Goal: Task Accomplishment & Management: Complete application form

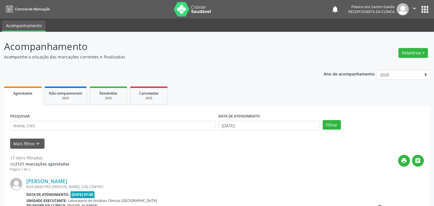
scroll to position [96, 0]
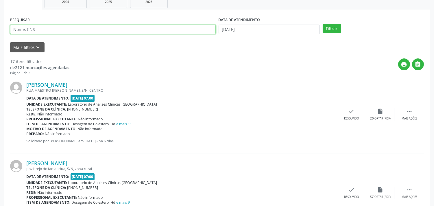
click at [117, 34] on input "text" at bounding box center [112, 30] width 205 height 10
type input "rui"
click at [322, 24] on button "Filtrar" at bounding box center [331, 29] width 18 height 10
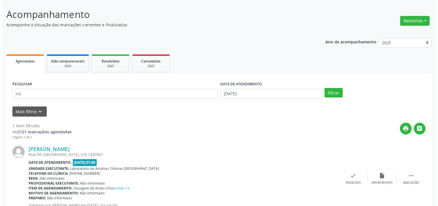
scroll to position [53, 0]
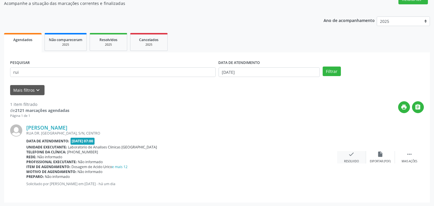
click at [346, 153] on div "check Resolvido" at bounding box center [351, 157] width 29 height 12
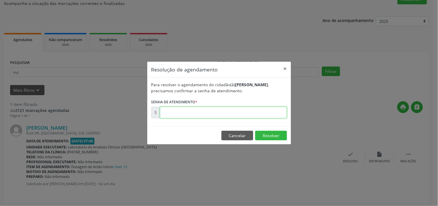
click at [268, 115] on input "text" at bounding box center [223, 113] width 127 height 12
type input "00176943"
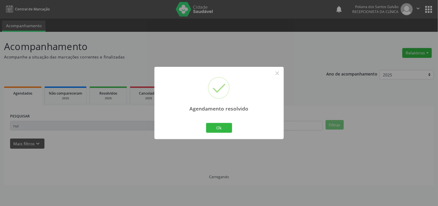
scroll to position [0, 0]
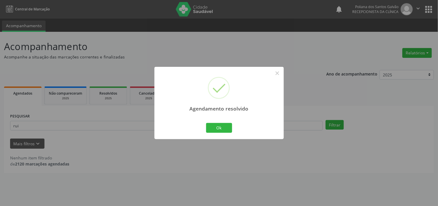
click at [227, 120] on div "Agendamento resolvido × Ok Cancel" at bounding box center [219, 103] width 129 height 72
drag, startPoint x: 226, startPoint y: 126, endPoint x: 203, endPoint y: 125, distance: 22.3
click at [225, 126] on button "Ok" at bounding box center [219, 128] width 26 height 10
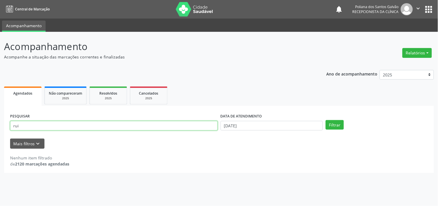
drag, startPoint x: 194, startPoint y: 126, endPoint x: 0, endPoint y: 103, distance: 195.2
click at [0, 99] on div "Acompanhamento Acompanhe a situação das marcações correntes e finalizadas Relat…" at bounding box center [219, 119] width 438 height 174
type input "[PERSON_NAME]"
click at [326, 120] on button "Filtrar" at bounding box center [335, 125] width 18 height 10
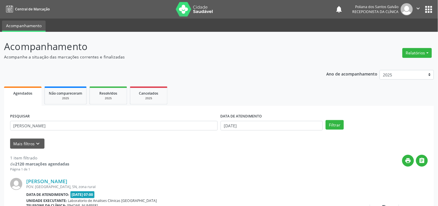
scroll to position [53, 0]
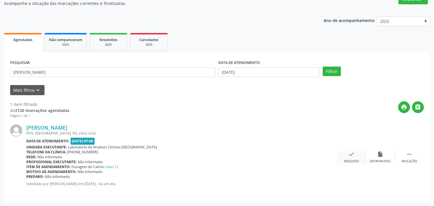
click at [347, 151] on div "check Resolvido" at bounding box center [351, 157] width 29 height 12
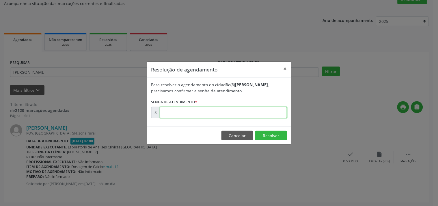
click at [242, 113] on input "text" at bounding box center [223, 113] width 127 height 12
type input "00176833"
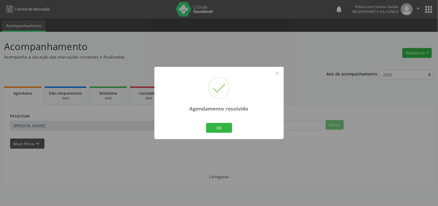
scroll to position [0, 0]
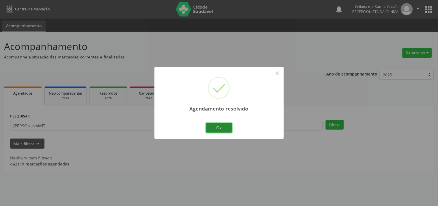
click at [217, 126] on button "Ok" at bounding box center [219, 128] width 26 height 10
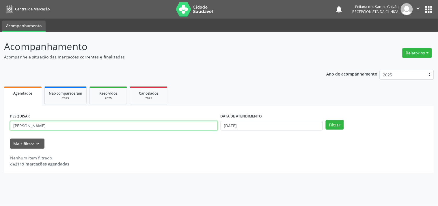
drag, startPoint x: 207, startPoint y: 123, endPoint x: 0, endPoint y: 77, distance: 211.6
click at [0, 85] on div "Acompanhamento Acompanhe a situação das marcações correntes e finalizadas Relat…" at bounding box center [219, 119] width 438 height 174
type input "MARILE"
click at [326, 120] on button "Filtrar" at bounding box center [335, 125] width 18 height 10
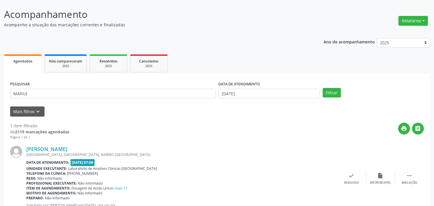
scroll to position [53, 0]
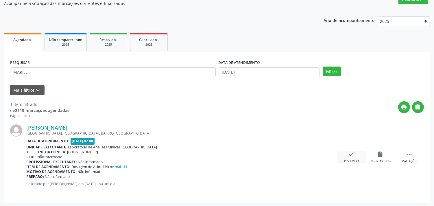
click at [353, 155] on icon "check" at bounding box center [351, 154] width 6 height 6
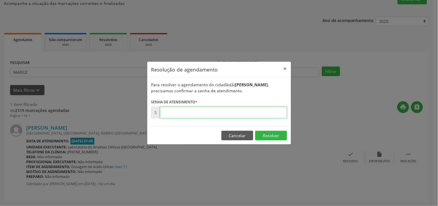
click at [276, 114] on input "text" at bounding box center [223, 113] width 127 height 12
type input "00176650"
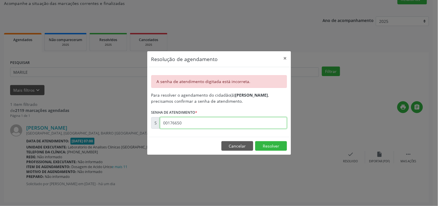
click at [227, 119] on input "00176650" at bounding box center [223, 123] width 127 height 12
click at [233, 145] on button "Cancelar" at bounding box center [238, 146] width 32 height 10
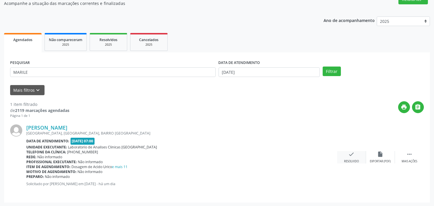
click at [357, 157] on div "check Resolvido" at bounding box center [351, 157] width 29 height 12
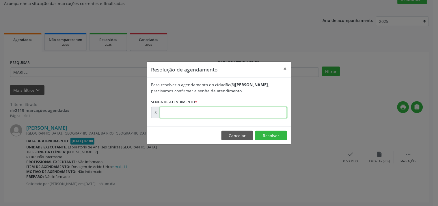
click at [256, 114] on input "text" at bounding box center [223, 113] width 127 height 12
type input "00176650"
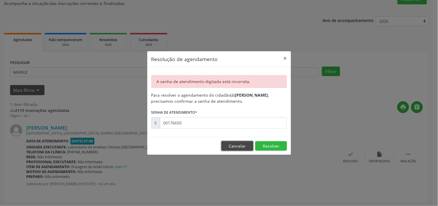
click at [244, 145] on button "Cancelar" at bounding box center [238, 146] width 32 height 10
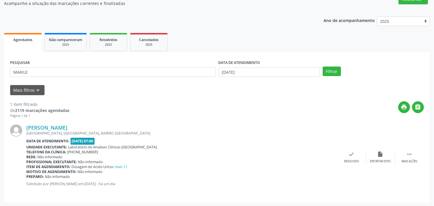
click at [265, 65] on div "DATA DE ATENDIMENTO" at bounding box center [268, 62] width 101 height 9
click at [262, 68] on input "[DATE]" at bounding box center [268, 72] width 101 height 10
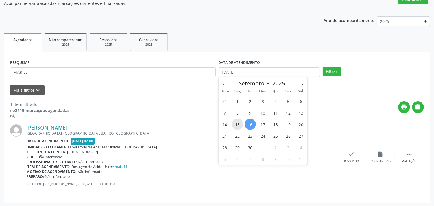
click at [237, 122] on span "15" at bounding box center [237, 123] width 11 height 11
type input "[DATE]"
click at [275, 123] on span "18" at bounding box center [275, 123] width 11 height 11
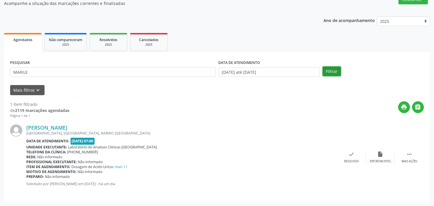
click at [332, 71] on button "Filtrar" at bounding box center [331, 71] width 18 height 10
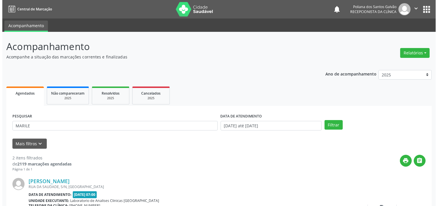
scroll to position [132, 0]
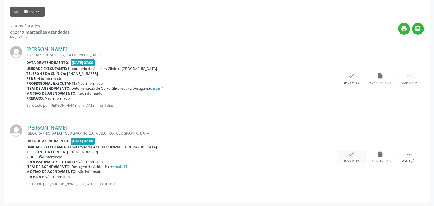
click at [350, 154] on icon "check" at bounding box center [351, 154] width 6 height 6
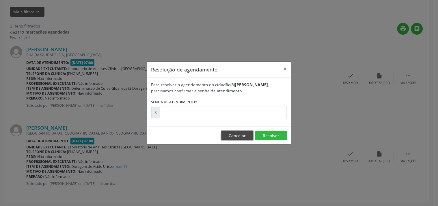
click at [247, 132] on button "Cancelar" at bounding box center [238, 136] width 32 height 10
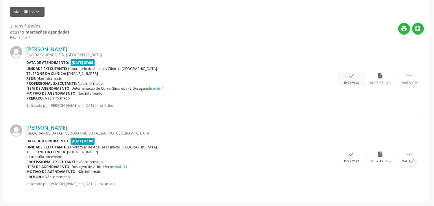
click at [344, 82] on div "Resolvido" at bounding box center [351, 83] width 15 height 4
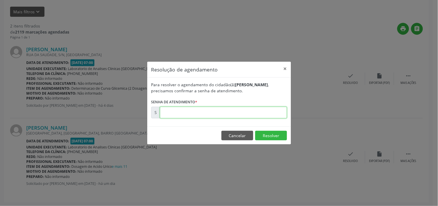
click at [267, 111] on input "text" at bounding box center [223, 113] width 127 height 12
type input "00176650"
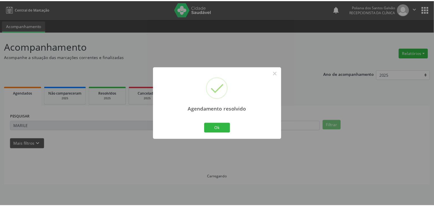
scroll to position [0, 0]
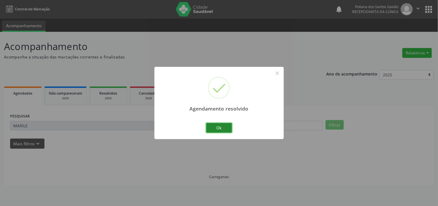
click at [221, 127] on button "Ok" at bounding box center [219, 128] width 26 height 10
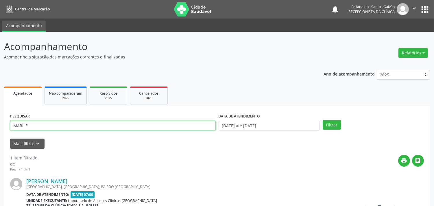
drag, startPoint x: 175, startPoint y: 127, endPoint x: 0, endPoint y: 80, distance: 181.4
click at [0, 87] on div "Acompanhamento Acompanhe a situação das marcações correntes e finalizadas Relat…" at bounding box center [217, 146] width 434 height 228
type input "CREO"
click at [322, 120] on button "Filtrar" at bounding box center [331, 125] width 18 height 10
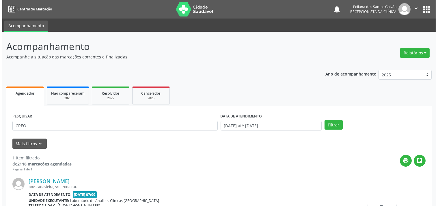
scroll to position [53, 0]
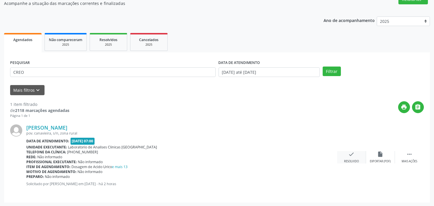
click at [348, 155] on icon "check" at bounding box center [351, 154] width 6 height 6
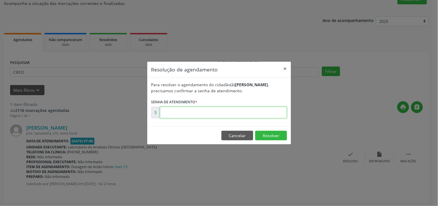
click at [258, 111] on input "text" at bounding box center [223, 113] width 127 height 12
type input "00177044"
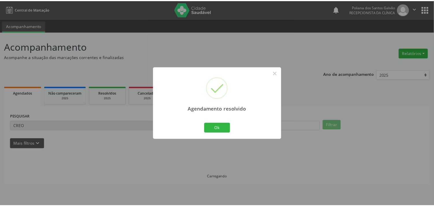
scroll to position [0, 0]
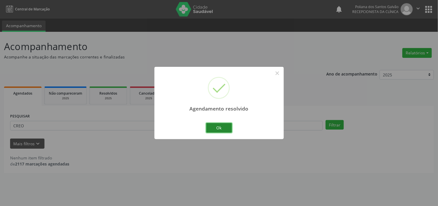
click at [211, 129] on button "Ok" at bounding box center [219, 128] width 26 height 10
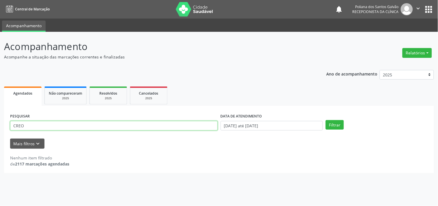
drag, startPoint x: 161, startPoint y: 125, endPoint x: 0, endPoint y: 87, distance: 165.8
click at [0, 103] on div "Acompanhamento Acompanhe a situação das marcações correntes e finalizadas Relat…" at bounding box center [219, 119] width 438 height 174
type input "[PERSON_NAME]"
click at [326, 120] on button "Filtrar" at bounding box center [335, 125] width 18 height 10
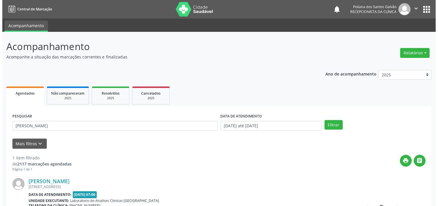
scroll to position [53, 0]
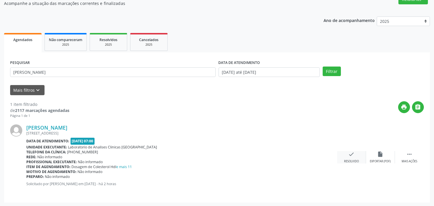
click at [345, 155] on div "check Resolvido" at bounding box center [351, 157] width 29 height 12
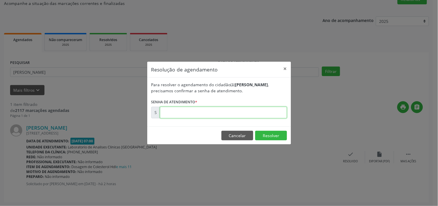
click at [273, 111] on input "text" at bounding box center [223, 113] width 127 height 12
type input "00177036"
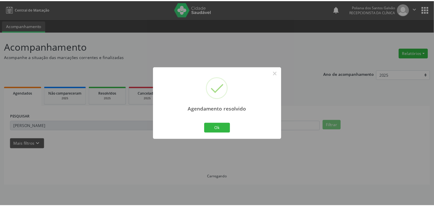
scroll to position [0, 0]
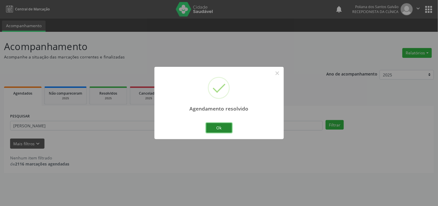
click at [220, 128] on button "Ok" at bounding box center [219, 128] width 26 height 10
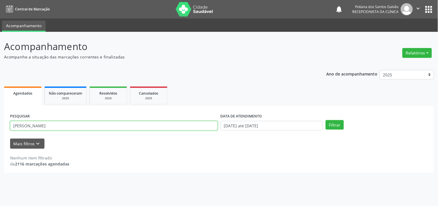
drag, startPoint x: 189, startPoint y: 128, endPoint x: 128, endPoint y: 129, distance: 61.0
click at [128, 129] on input "[PERSON_NAME]" at bounding box center [114, 126] width 208 height 10
click at [326, 120] on button "Filtrar" at bounding box center [335, 125] width 18 height 10
click at [40, 127] on input "FELIPBRUNS" at bounding box center [114, 126] width 208 height 10
drag, startPoint x: 24, startPoint y: 124, endPoint x: 10, endPoint y: 117, distance: 15.5
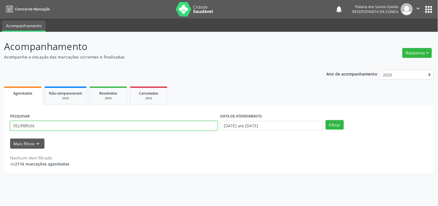
click at [0, 118] on div "Acompanhamento Acompanhe a situação das marcações correntes e finalizadas Relat…" at bounding box center [219, 119] width 438 height 174
type input "BRUN"
click at [326, 120] on button "Filtrar" at bounding box center [335, 125] width 18 height 10
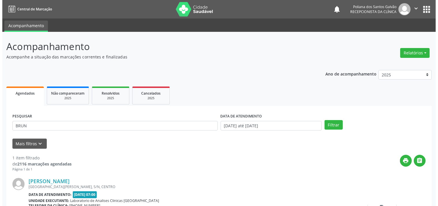
scroll to position [53, 0]
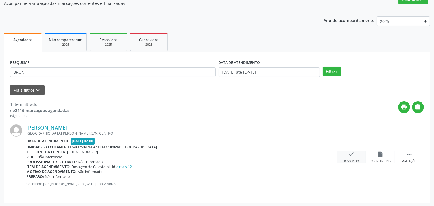
click at [354, 155] on icon "check" at bounding box center [351, 154] width 6 height 6
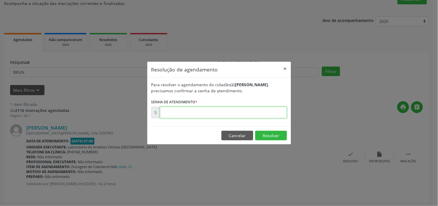
click at [275, 113] on input "text" at bounding box center [223, 113] width 127 height 12
type input "00177048"
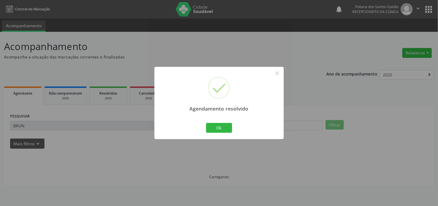
scroll to position [0, 0]
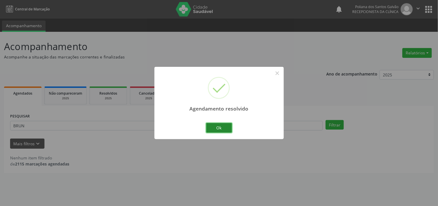
click at [207, 124] on button "Ok" at bounding box center [219, 128] width 26 height 10
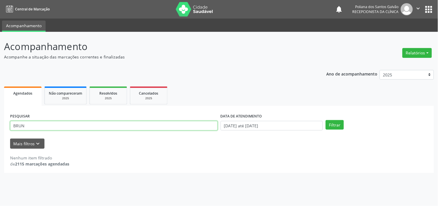
drag, startPoint x: 183, startPoint y: 120, endPoint x: 0, endPoint y: 65, distance: 191.3
click at [0, 66] on div "Acompanhamento Acompanhe a situação das marcações correntes e finalizadas Relat…" at bounding box center [219, 119] width 438 height 174
type input "[PERSON_NAME]"
click at [326, 120] on button "Filtrar" at bounding box center [335, 125] width 18 height 10
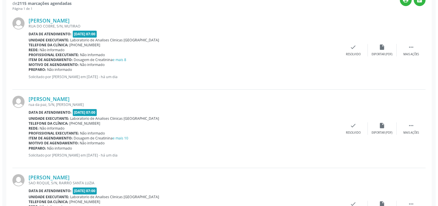
scroll to position [192, 0]
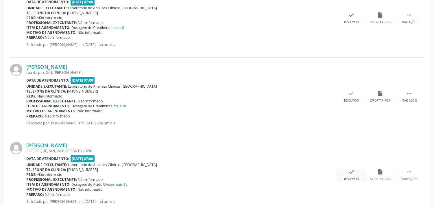
click at [345, 174] on div "check Resolvido" at bounding box center [351, 174] width 29 height 12
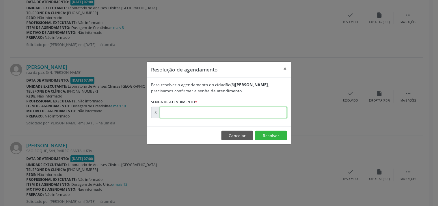
click at [237, 114] on input "text" at bounding box center [223, 113] width 127 height 12
type input "00176859"
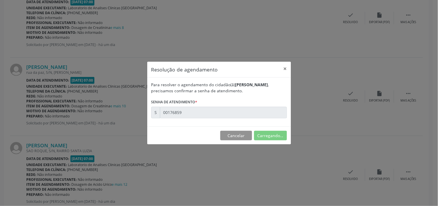
scroll to position [0, 0]
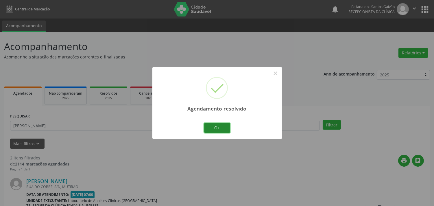
click at [204, 129] on button "Ok" at bounding box center [217, 128] width 26 height 10
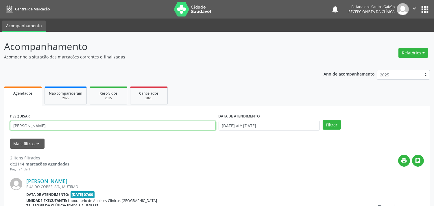
drag, startPoint x: 183, startPoint y: 124, endPoint x: 0, endPoint y: 66, distance: 192.6
click at [0, 68] on div "Acompanhamento Acompanhe a situação das marcações correntes e finalizadas Relat…" at bounding box center [217, 185] width 434 height 306
type input "NOEMIA"
click at [322, 120] on button "Filtrar" at bounding box center [331, 125] width 18 height 10
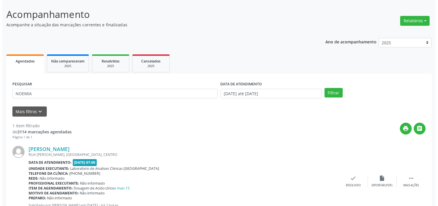
scroll to position [59, 0]
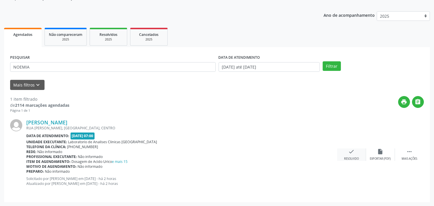
click at [354, 158] on div "Resolvido" at bounding box center [351, 159] width 15 height 4
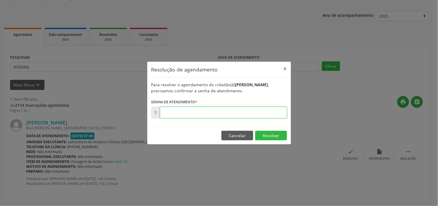
click at [262, 115] on input "text" at bounding box center [223, 113] width 127 height 12
type input "00177042"
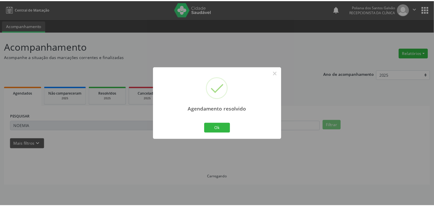
scroll to position [0, 0]
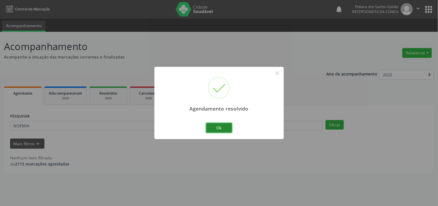
click at [220, 129] on button "Ok" at bounding box center [219, 128] width 26 height 10
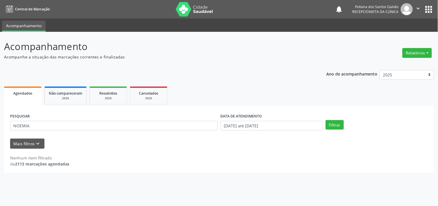
drag, startPoint x: 188, startPoint y: 132, endPoint x: 93, endPoint y: 114, distance: 96.6
click at [93, 114] on div "PESQUISAR NOEMIA" at bounding box center [114, 123] width 211 height 23
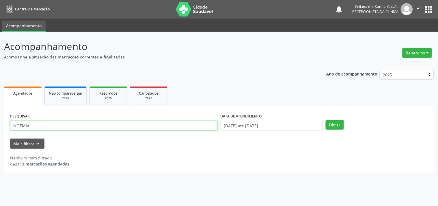
click at [102, 121] on input "NOEMIA" at bounding box center [114, 126] width 208 height 10
drag, startPoint x: 102, startPoint y: 121, endPoint x: 54, endPoint y: 111, distance: 48.7
click at [54, 111] on div "PESQUISAR NOEMIA DATA DE ATENDIMENTO [DATE] até [DATE] Filtrar UNIDADE DE REFER…" at bounding box center [219, 139] width 430 height 67
type input "HELENA"
click at [326, 120] on button "Filtrar" at bounding box center [335, 125] width 18 height 10
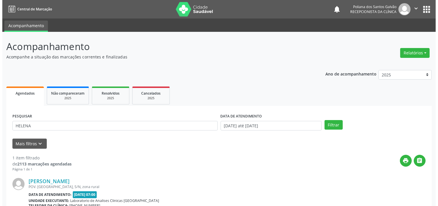
scroll to position [59, 0]
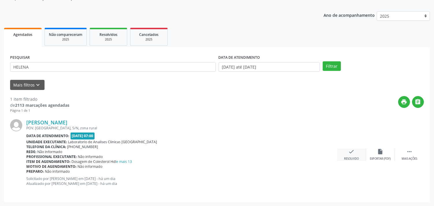
click at [344, 155] on div "check Resolvido" at bounding box center [351, 154] width 29 height 12
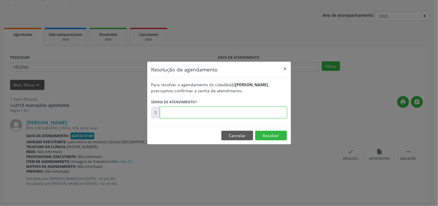
click at [275, 112] on input "text" at bounding box center [223, 113] width 127 height 12
type input "00176826"
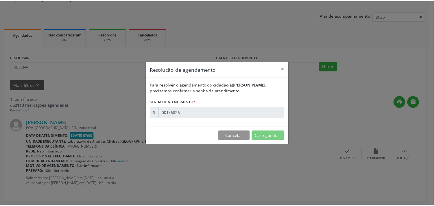
scroll to position [0, 0]
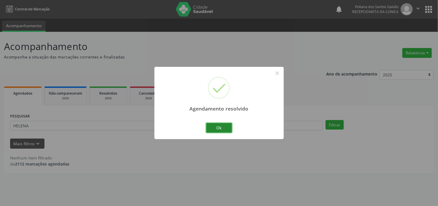
click at [215, 125] on button "Ok" at bounding box center [219, 128] width 26 height 10
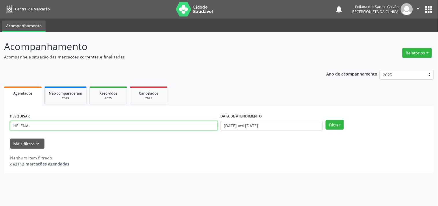
drag, startPoint x: 179, startPoint y: 122, endPoint x: 0, endPoint y: 86, distance: 182.8
click at [0, 87] on div "Acompanhamento Acompanhe a situação das marcações correntes e finalizadas Relat…" at bounding box center [219, 119] width 438 height 174
type input "LEVI"
click at [326, 120] on button "Filtrar" at bounding box center [335, 125] width 18 height 10
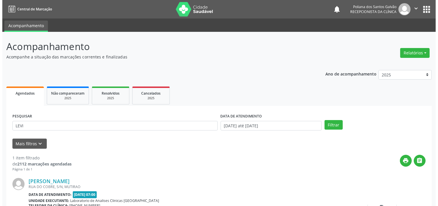
scroll to position [53, 0]
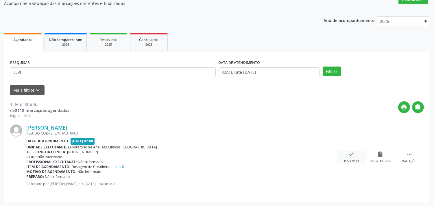
click at [355, 159] on div "Resolvido" at bounding box center [351, 161] width 15 height 4
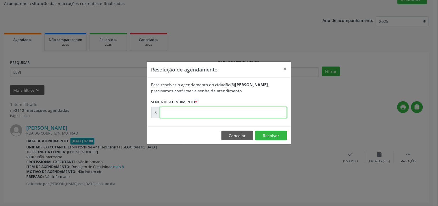
click at [244, 114] on input "text" at bounding box center [223, 113] width 127 height 12
type input "00176830"
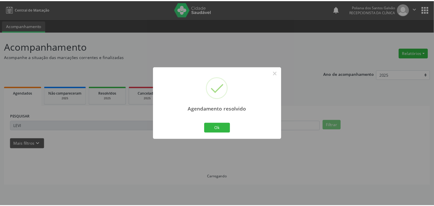
scroll to position [0, 0]
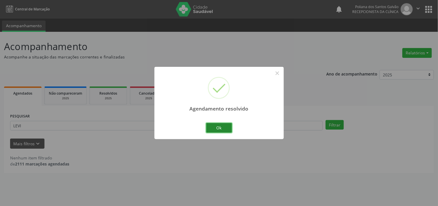
click at [215, 129] on button "Ok" at bounding box center [219, 128] width 26 height 10
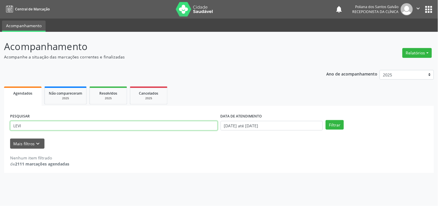
drag, startPoint x: 141, startPoint y: 109, endPoint x: 0, endPoint y: 42, distance: 156.3
click at [0, 74] on div "Acompanhamento Acompanhe a situação das marcações correntes e finalizadas Relat…" at bounding box center [219, 119] width 438 height 174
type input "JOSIL"
click at [326, 120] on button "Filtrar" at bounding box center [335, 125] width 18 height 10
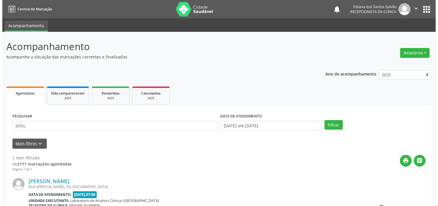
scroll to position [53, 0]
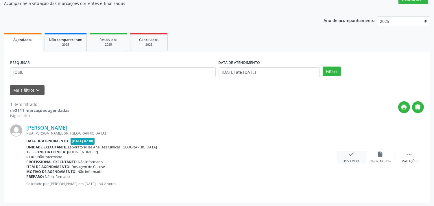
click at [354, 157] on icon "check" at bounding box center [351, 154] width 6 height 6
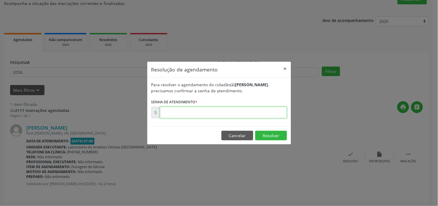
click at [277, 111] on input "text" at bounding box center [223, 113] width 127 height 12
type input "00177050"
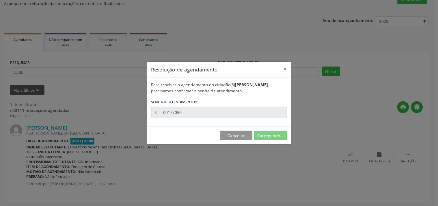
scroll to position [0, 0]
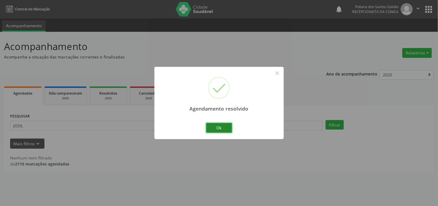
click at [225, 129] on button "Ok" at bounding box center [219, 128] width 26 height 10
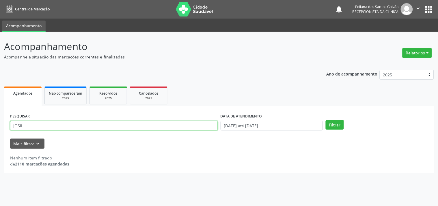
drag, startPoint x: 207, startPoint y: 124, endPoint x: 0, endPoint y: 51, distance: 219.3
click at [0, 71] on div "Acompanhamento Acompanhe a situação das marcações correntes e finalizadas Relat…" at bounding box center [219, 119] width 438 height 174
type input "MARILE"
click at [326, 120] on button "Filtrar" at bounding box center [335, 125] width 18 height 10
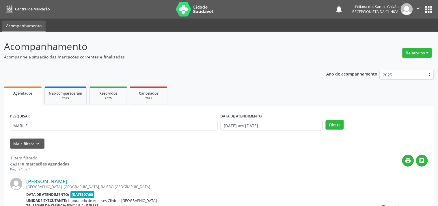
scroll to position [53, 0]
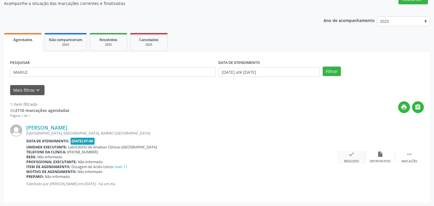
click at [340, 154] on div "check Resolvido" at bounding box center [351, 157] width 29 height 12
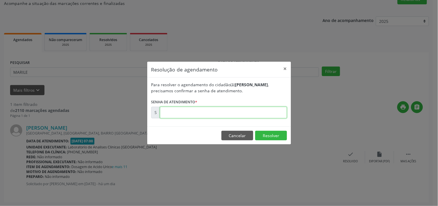
click at [280, 113] on input "text" at bounding box center [223, 113] width 127 height 12
type input "00176828"
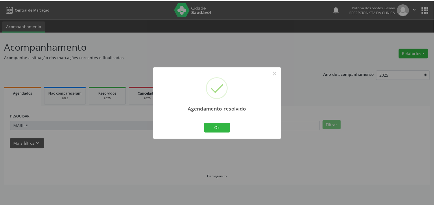
scroll to position [0, 0]
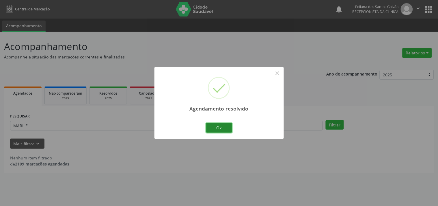
click at [218, 129] on button "Ok" at bounding box center [219, 128] width 26 height 10
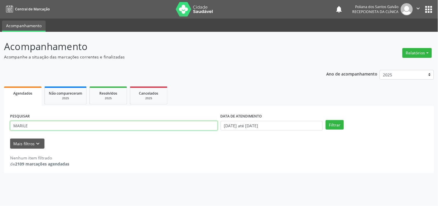
drag, startPoint x: 193, startPoint y: 124, endPoint x: 0, endPoint y: 56, distance: 204.3
click at [0, 66] on div "Acompanhamento Acompanhe a situação das marcações correntes e finalizadas Relat…" at bounding box center [219, 119] width 438 height 174
type input "[PERSON_NAME]"
click at [326, 120] on button "Filtrar" at bounding box center [335, 125] width 18 height 10
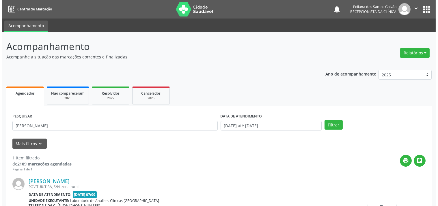
scroll to position [53, 0]
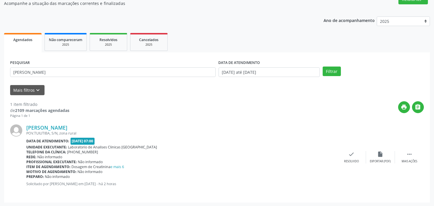
click at [345, 149] on div "[PERSON_NAME] [GEOGRAPHIC_DATA][GEOGRAPHIC_DATA], S/N, zona rural Data de atend…" at bounding box center [217, 157] width 414 height 78
click at [349, 154] on icon "check" at bounding box center [351, 154] width 6 height 6
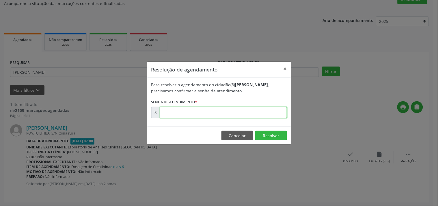
click at [271, 114] on input "text" at bounding box center [223, 113] width 127 height 12
type input "00177037"
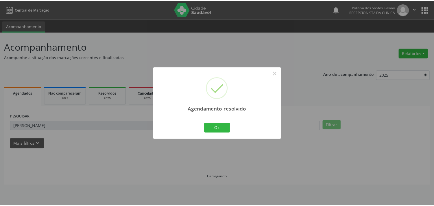
scroll to position [0, 0]
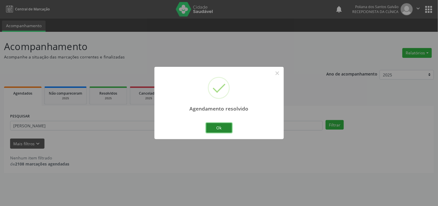
click at [217, 127] on button "Ok" at bounding box center [219, 128] width 26 height 10
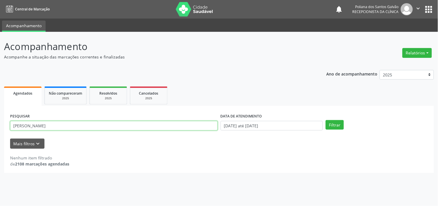
drag, startPoint x: 193, startPoint y: 127, endPoint x: 39, endPoint y: 106, distance: 155.4
click at [39, 106] on div "PESQUISAR [PERSON_NAME] DATA DE ATENDIMENTO [DATE] até [DATE] Filtrar UNIDADE D…" at bounding box center [219, 139] width 430 height 67
click at [326, 120] on button "Filtrar" at bounding box center [335, 125] width 18 height 10
click at [39, 125] on input "[PERSON_NAME]" at bounding box center [114, 126] width 208 height 10
drag, startPoint x: 38, startPoint y: 125, endPoint x: 0, endPoint y: 100, distance: 45.0
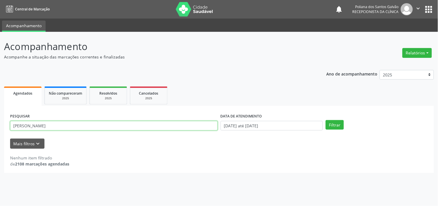
click at [0, 101] on div "Acompanhamento Acompanhe a situação das marcações correntes e finalizadas Relat…" at bounding box center [219, 119] width 438 height 174
type input "EUM"
click at [326, 120] on button "Filtrar" at bounding box center [335, 125] width 18 height 10
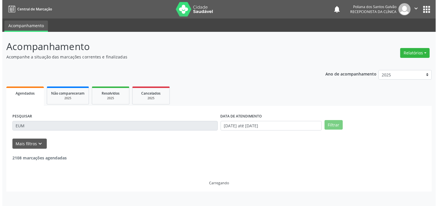
scroll to position [53, 0]
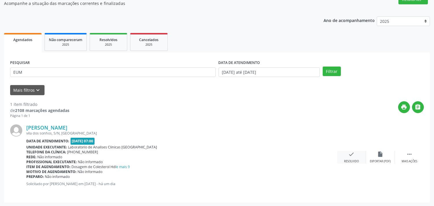
click at [355, 157] on div "check Resolvido" at bounding box center [351, 157] width 29 height 12
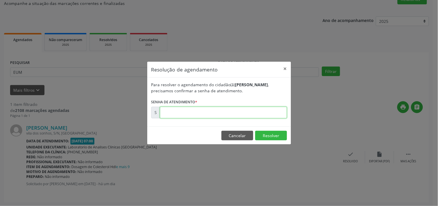
click at [277, 111] on input "text" at bounding box center [223, 113] width 127 height 12
type input "00176842"
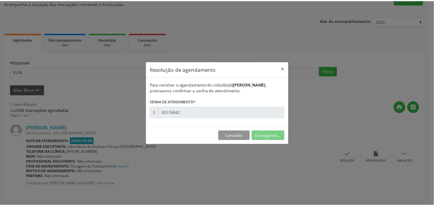
scroll to position [0, 0]
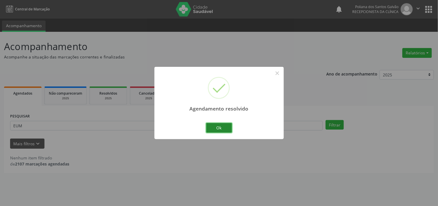
click at [213, 129] on button "Ok" at bounding box center [219, 128] width 26 height 10
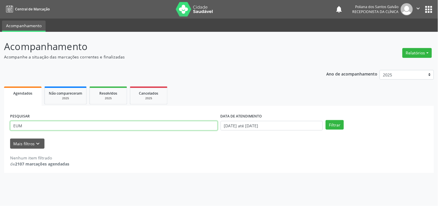
drag, startPoint x: 190, startPoint y: 122, endPoint x: 0, endPoint y: 24, distance: 213.6
click at [0, 44] on div "Acompanhamento Acompanhe a situação das marcações correntes e finalizadas Relat…" at bounding box center [219, 119] width 438 height 174
type input "[PERSON_NAME]"
click at [326, 120] on button "Filtrar" at bounding box center [335, 125] width 18 height 10
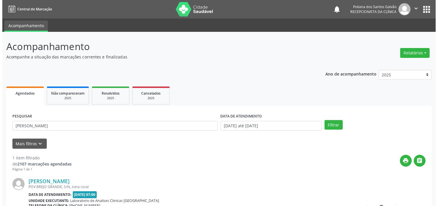
scroll to position [53, 0]
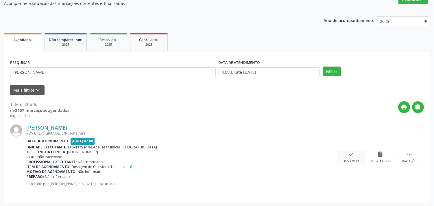
click at [349, 155] on icon "check" at bounding box center [351, 154] width 6 height 6
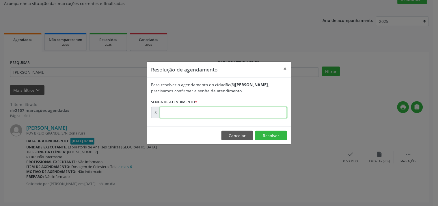
click at [273, 112] on input "text" at bounding box center [223, 113] width 127 height 12
type input "00176825"
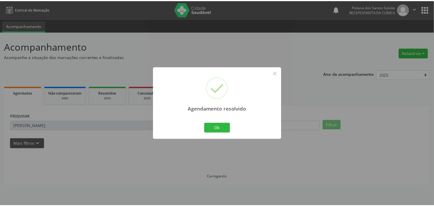
scroll to position [0, 0]
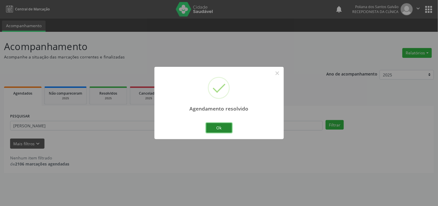
click at [215, 127] on button "Ok" at bounding box center [219, 128] width 26 height 10
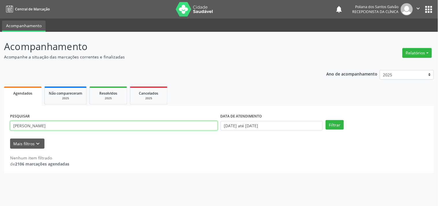
drag, startPoint x: 143, startPoint y: 125, endPoint x: 0, endPoint y: 80, distance: 150.2
click at [0, 81] on div "Acompanhamento Acompanhe a situação das marcações correntes e finalizadas Relat…" at bounding box center [219, 119] width 438 height 174
type input "JOAO"
click at [326, 120] on button "Filtrar" at bounding box center [335, 125] width 18 height 10
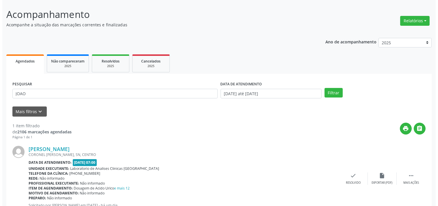
scroll to position [53, 0]
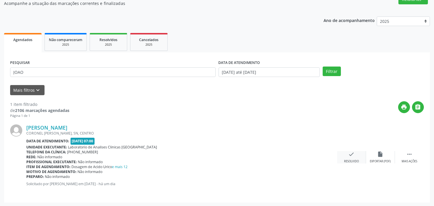
click at [360, 158] on div "check Resolvido" at bounding box center [351, 157] width 29 height 12
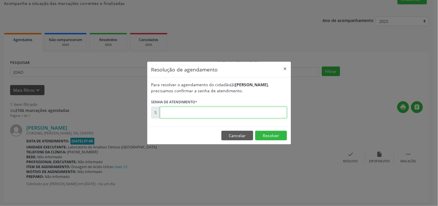
click at [271, 110] on input "text" at bounding box center [223, 113] width 127 height 12
type input "00176846"
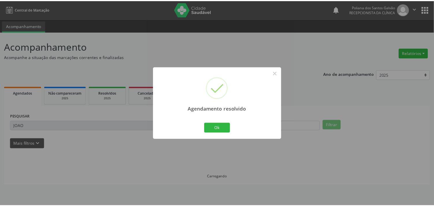
scroll to position [0, 0]
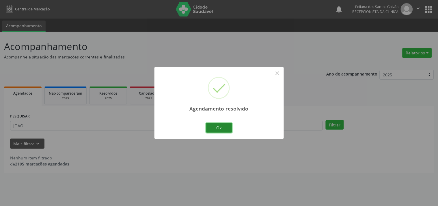
click at [215, 125] on button "Ok" at bounding box center [219, 128] width 26 height 10
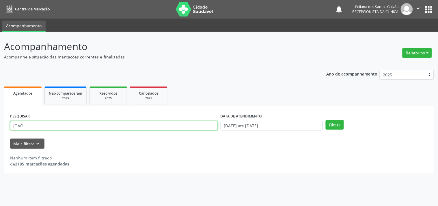
drag, startPoint x: 195, startPoint y: 124, endPoint x: 0, endPoint y: 62, distance: 205.0
click at [0, 79] on div "Acompanhamento Acompanhe a situação das marcações correntes e finalizadas Relat…" at bounding box center [219, 119] width 438 height 174
type input "ART"
click at [326, 120] on button "Filtrar" at bounding box center [335, 125] width 18 height 10
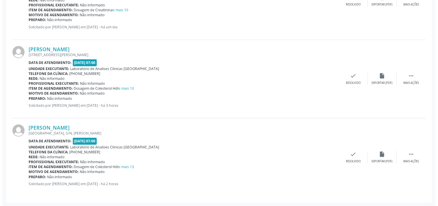
scroll to position [146, 0]
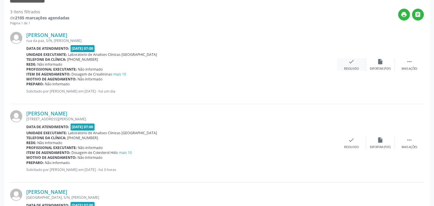
click at [354, 65] on div "check Resolvido" at bounding box center [351, 64] width 29 height 12
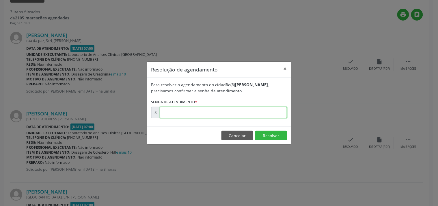
click at [277, 111] on input "text" at bounding box center [223, 113] width 127 height 12
type input "00176851"
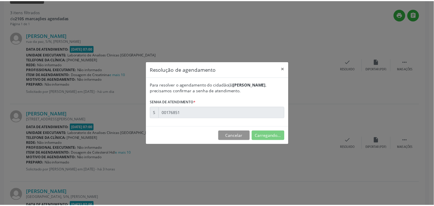
scroll to position [0, 0]
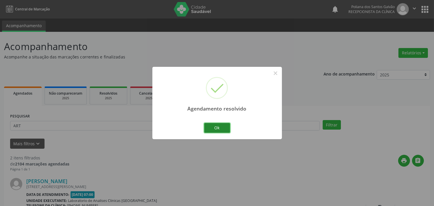
click at [224, 130] on button "Ok" at bounding box center [217, 128] width 26 height 10
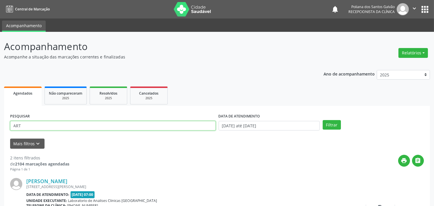
drag, startPoint x: 195, startPoint y: 126, endPoint x: 0, endPoint y: 84, distance: 199.8
click at [0, 97] on div "Acompanhamento Acompanhe a situação das marcações correntes e finalizadas Relat…" at bounding box center [217, 185] width 434 height 306
type input "ALESS"
click at [322, 120] on button "Filtrar" at bounding box center [331, 125] width 18 height 10
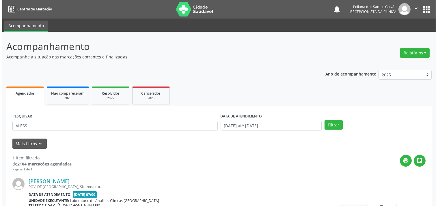
scroll to position [53, 0]
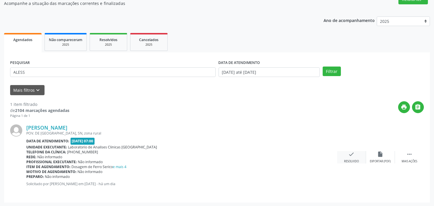
click at [350, 152] on icon "check" at bounding box center [351, 154] width 6 height 6
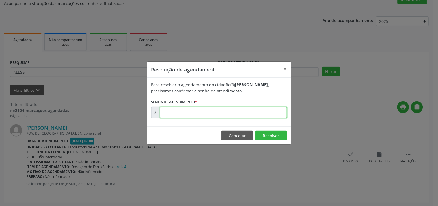
click at [268, 114] on input "text" at bounding box center [223, 113] width 127 height 12
type input "00176840"
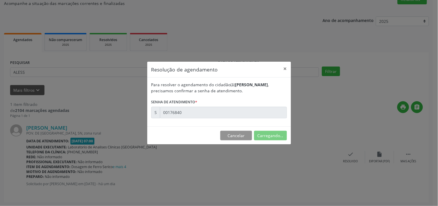
scroll to position [0, 0]
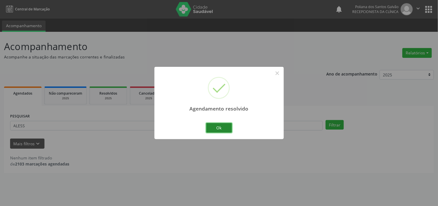
click at [214, 128] on button "Ok" at bounding box center [219, 128] width 26 height 10
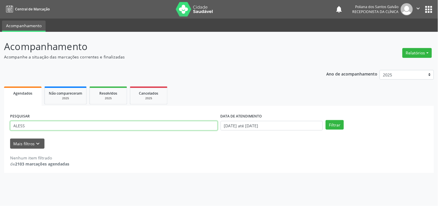
drag, startPoint x: 209, startPoint y: 129, endPoint x: 0, endPoint y: 120, distance: 209.1
click at [0, 120] on div "Acompanhamento Acompanhe a situação das marcações correntes e finalizadas Relat…" at bounding box center [219, 119] width 438 height 174
type input "MANOEL"
click at [326, 120] on button "Filtrar" at bounding box center [335, 125] width 18 height 10
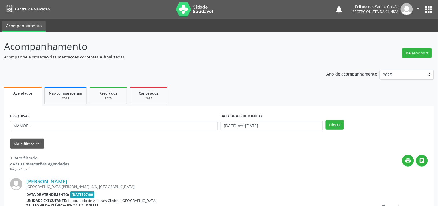
scroll to position [53, 0]
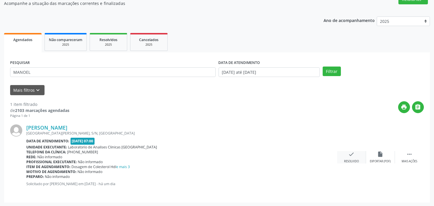
click at [353, 153] on icon "check" at bounding box center [351, 154] width 6 height 6
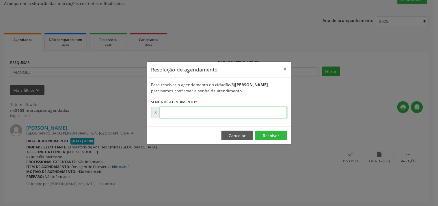
click at [267, 113] on input "text" at bounding box center [223, 113] width 127 height 12
type input "00176829"
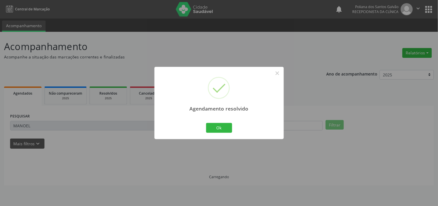
scroll to position [0, 0]
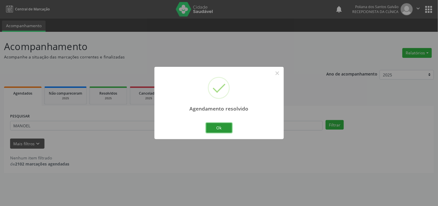
click at [225, 126] on button "Ok" at bounding box center [219, 128] width 26 height 10
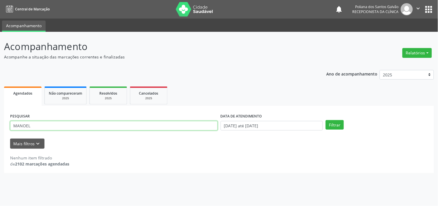
drag, startPoint x: 211, startPoint y: 126, endPoint x: 0, endPoint y: 92, distance: 213.8
click at [0, 92] on div "Acompanhamento Acompanhe a situação das marcações correntes e finalizadas Relat…" at bounding box center [219, 119] width 438 height 174
type input "LUCI"
click at [326, 120] on button "Filtrar" at bounding box center [335, 125] width 18 height 10
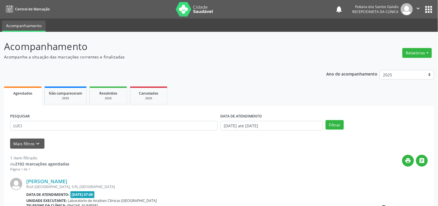
scroll to position [53, 0]
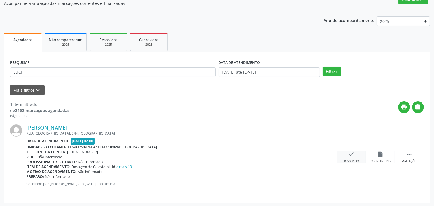
click at [350, 153] on icon "check" at bounding box center [351, 154] width 6 height 6
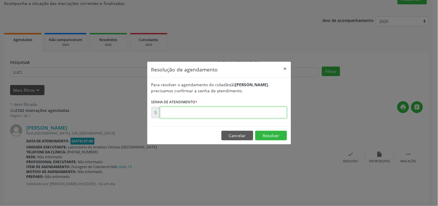
click at [276, 112] on input "text" at bounding box center [223, 113] width 127 height 12
type input "00176850"
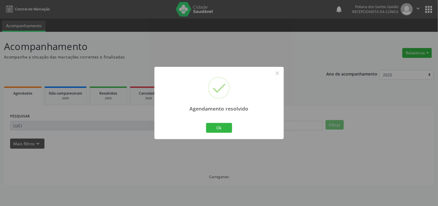
scroll to position [0, 0]
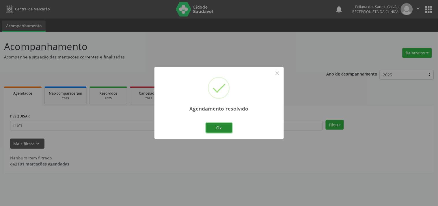
click at [221, 125] on button "Ok" at bounding box center [219, 128] width 26 height 10
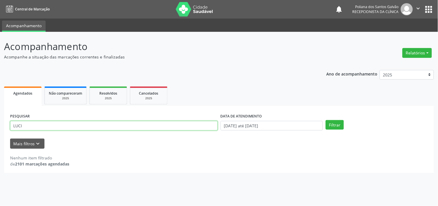
drag, startPoint x: 192, startPoint y: 125, endPoint x: 0, endPoint y: 72, distance: 199.1
click at [0, 74] on div "Acompanhamento Acompanhe a situação das marcações correntes e finalizadas Relat…" at bounding box center [219, 119] width 438 height 174
type input "[PERSON_NAME]"
click at [326, 120] on button "Filtrar" at bounding box center [335, 125] width 18 height 10
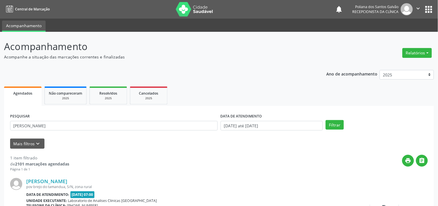
scroll to position [53, 0]
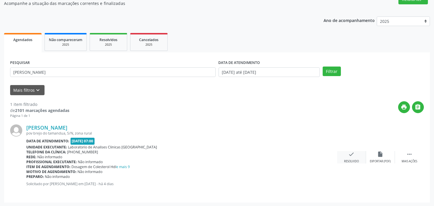
click at [355, 155] on div "check Resolvido" at bounding box center [351, 157] width 29 height 12
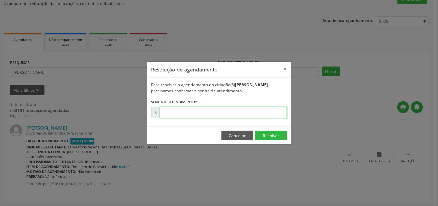
click at [237, 112] on input "text" at bounding box center [223, 113] width 127 height 12
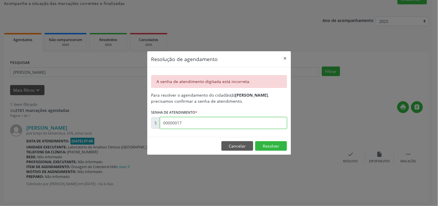
click at [237, 119] on input "00000017" at bounding box center [223, 123] width 127 height 12
type input "00176684"
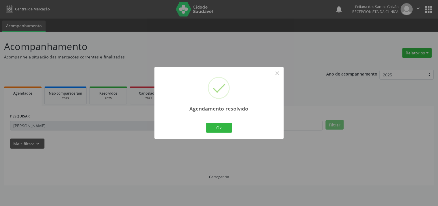
scroll to position [0, 0]
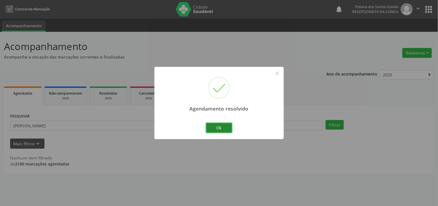
click at [222, 126] on button "Ok" at bounding box center [219, 128] width 26 height 10
